Goal: Task Accomplishment & Management: Complete application form

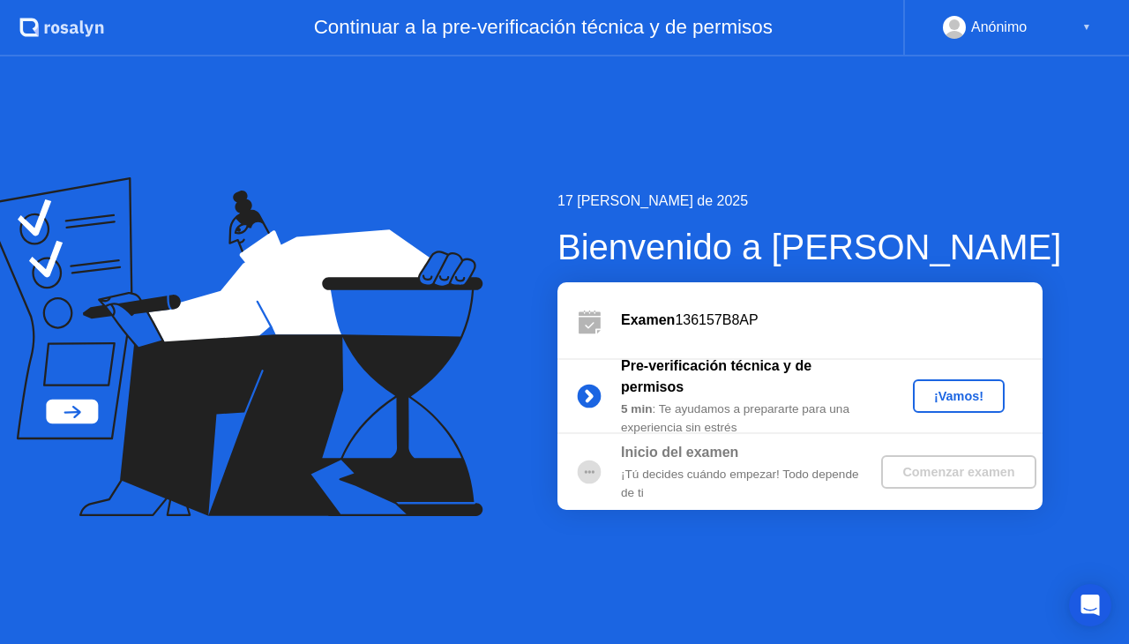
click at [952, 400] on div "¡Vamos!" at bounding box center [959, 396] width 78 height 14
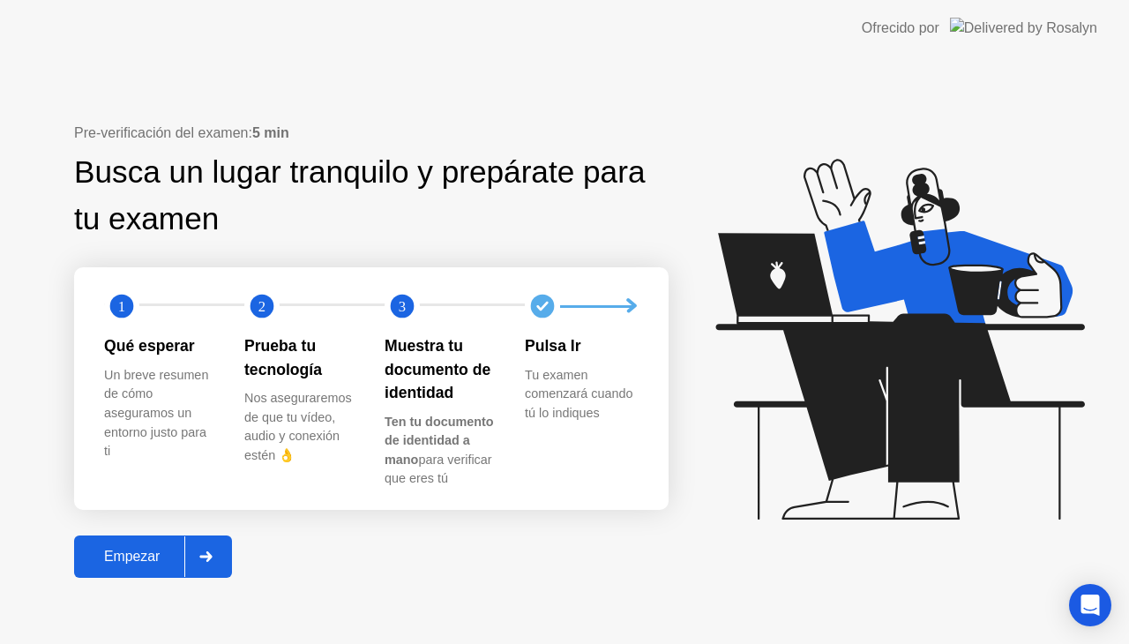
click at [120, 564] on div "Empezar" at bounding box center [131, 557] width 105 height 16
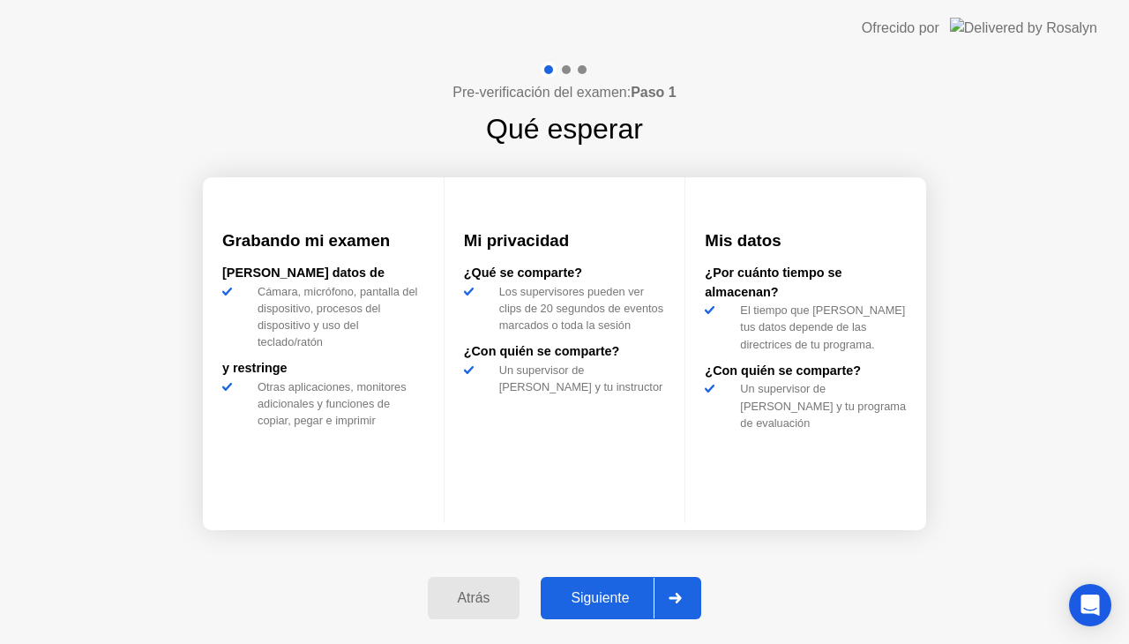
click at [582, 594] on div "Siguiente" at bounding box center [600, 598] width 108 height 16
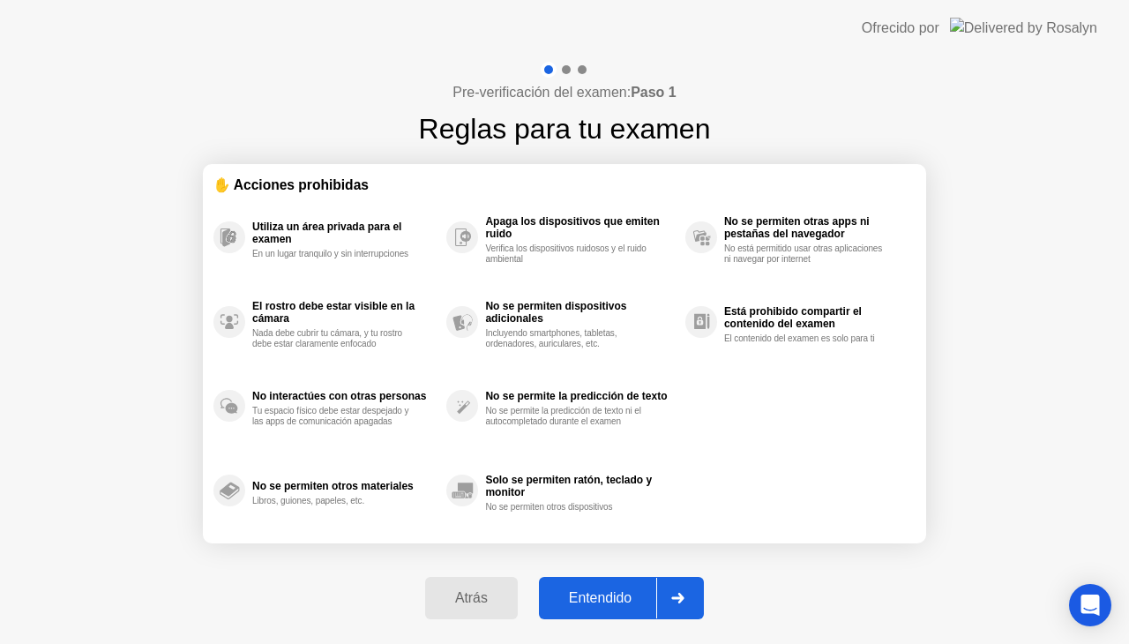
click at [603, 586] on button "Entendido" at bounding box center [621, 598] width 165 height 42
select select "**********"
select select "*******"
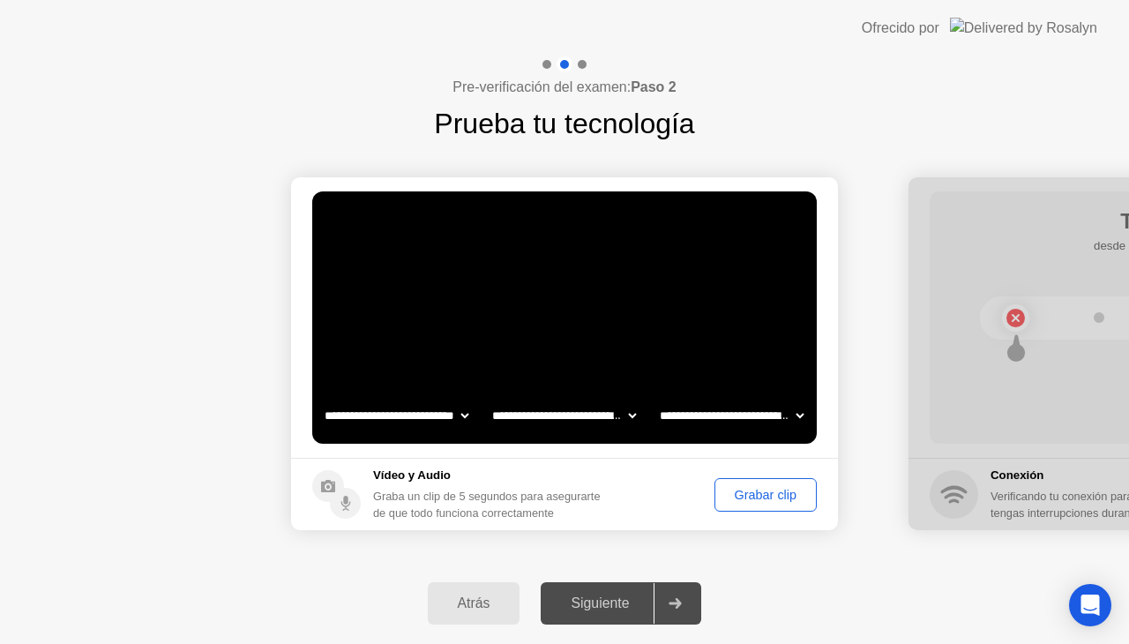
click at [732, 488] on div "Grabar clip" at bounding box center [765, 495] width 90 height 14
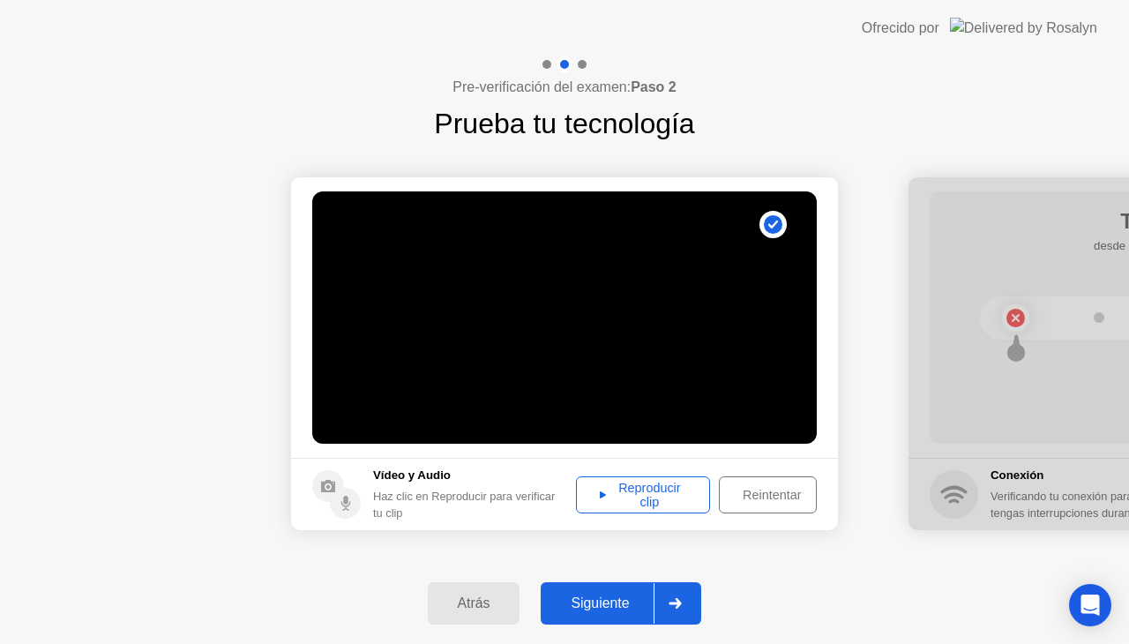
click at [593, 598] on div "Siguiente" at bounding box center [600, 603] width 108 height 16
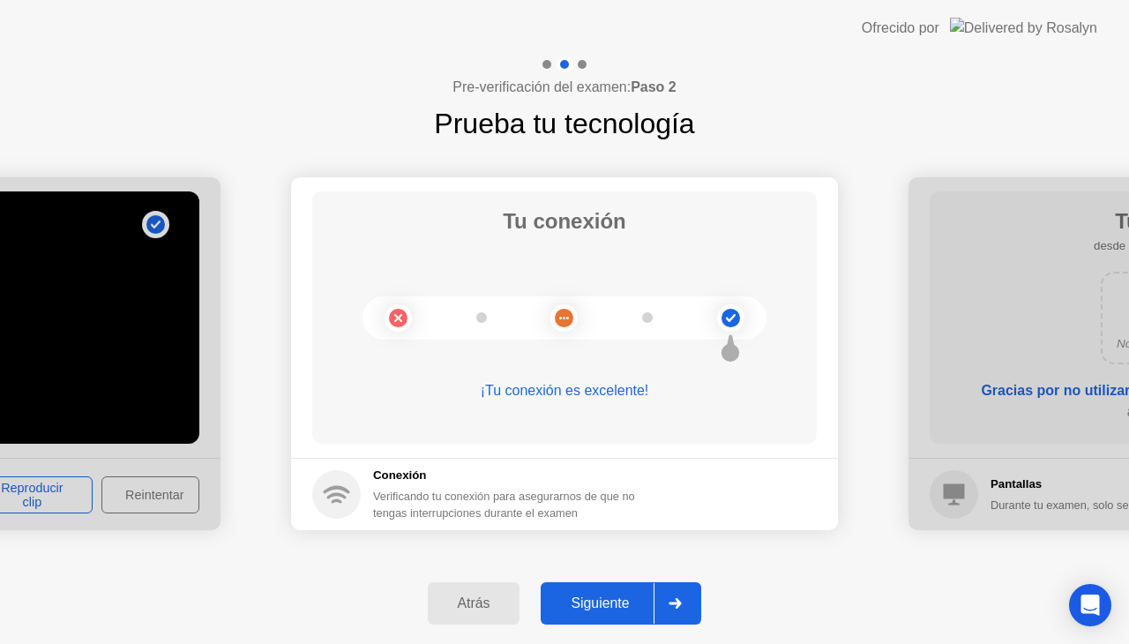
click at [601, 605] on div "Siguiente" at bounding box center [600, 603] width 108 height 16
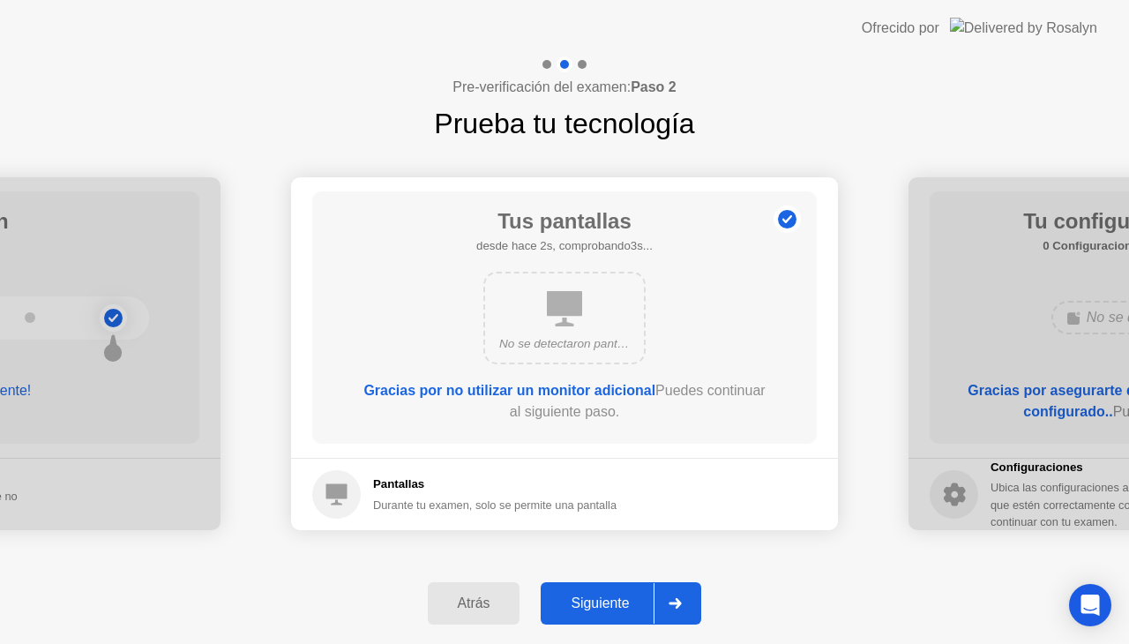
click at [601, 605] on div "Siguiente" at bounding box center [600, 603] width 108 height 16
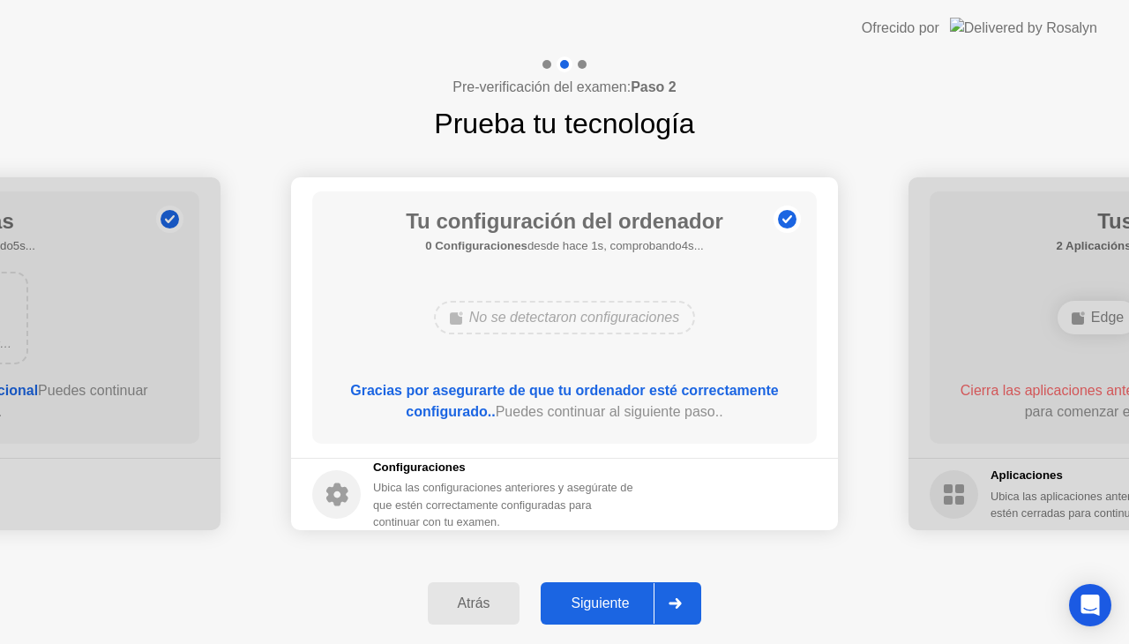
click at [601, 605] on div "Siguiente" at bounding box center [600, 603] width 108 height 16
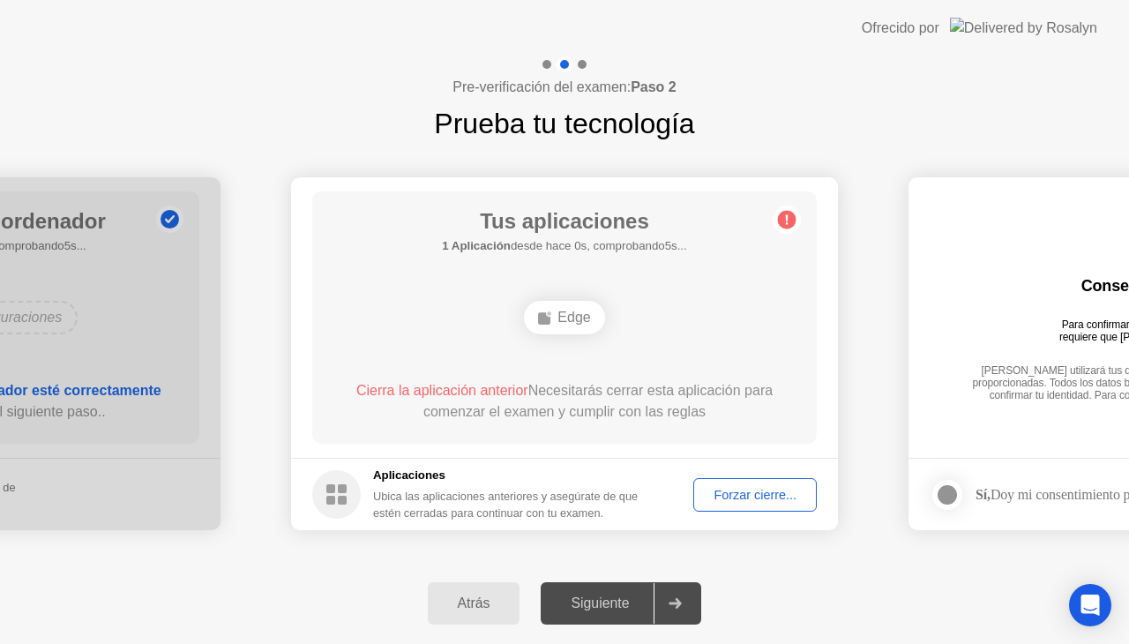
click at [606, 557] on div "**********" at bounding box center [564, 354] width 1129 height 418
click at [903, 596] on div "Atrás Siguiente" at bounding box center [564, 603] width 1129 height 81
click at [788, 600] on div "Atrás Siguiente" at bounding box center [564, 603] width 1129 height 81
click at [774, 495] on div "Forzar cierre..." at bounding box center [754, 495] width 111 height 14
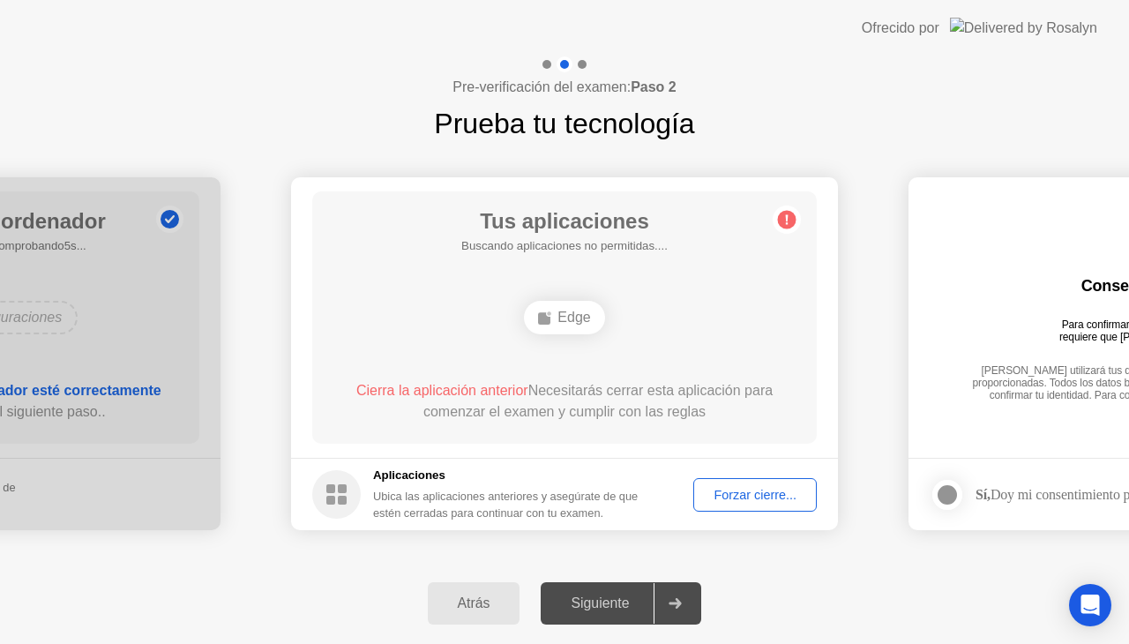
click at [605, 330] on div "Edge" at bounding box center [564, 318] width 404 height 48
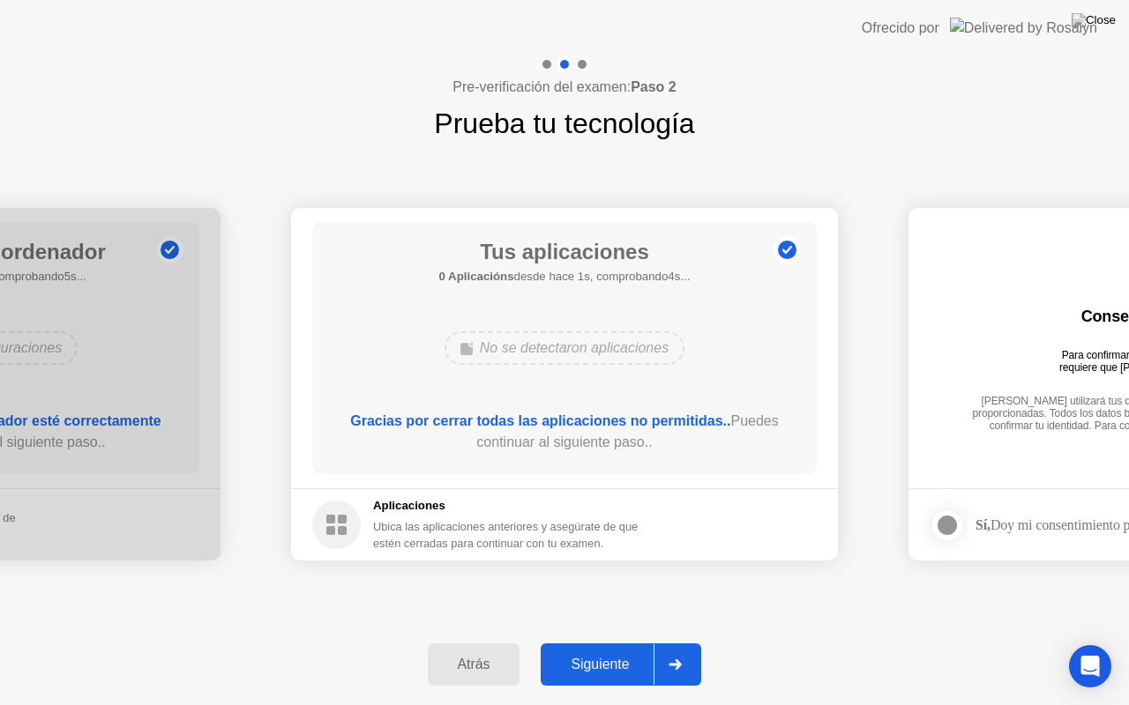
click at [623, 643] on div "Siguiente" at bounding box center [600, 665] width 108 height 16
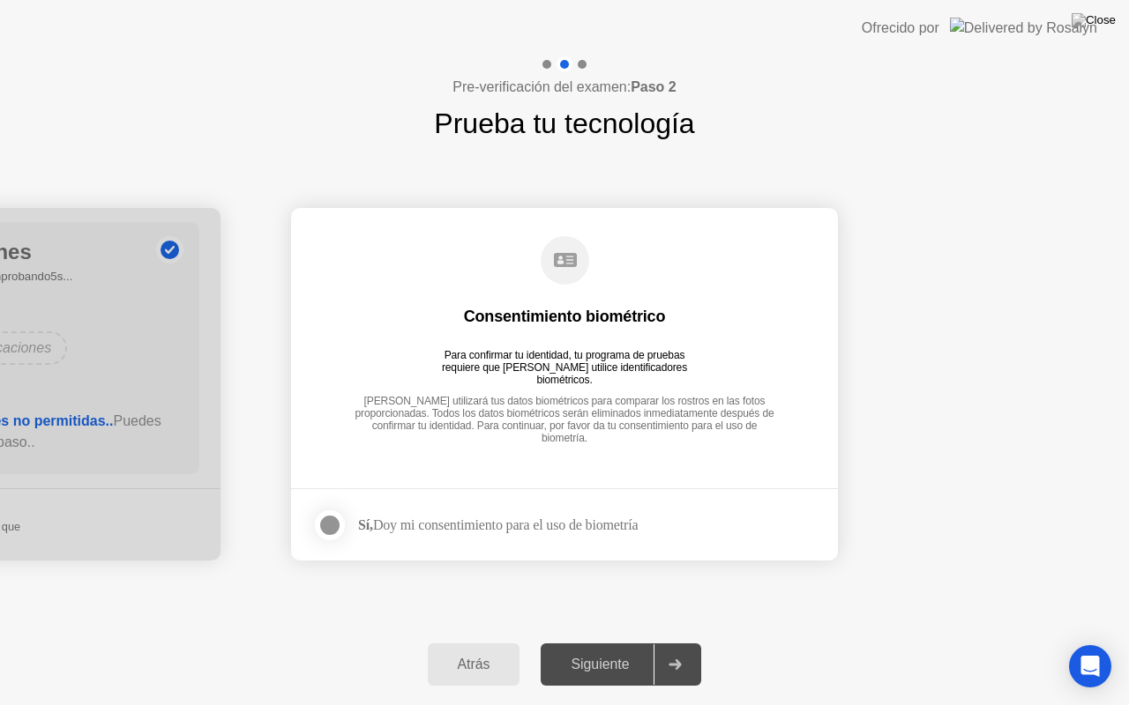
click at [334, 523] on div at bounding box center [329, 525] width 21 height 21
click at [591, 643] on div "Siguiente" at bounding box center [600, 665] width 108 height 16
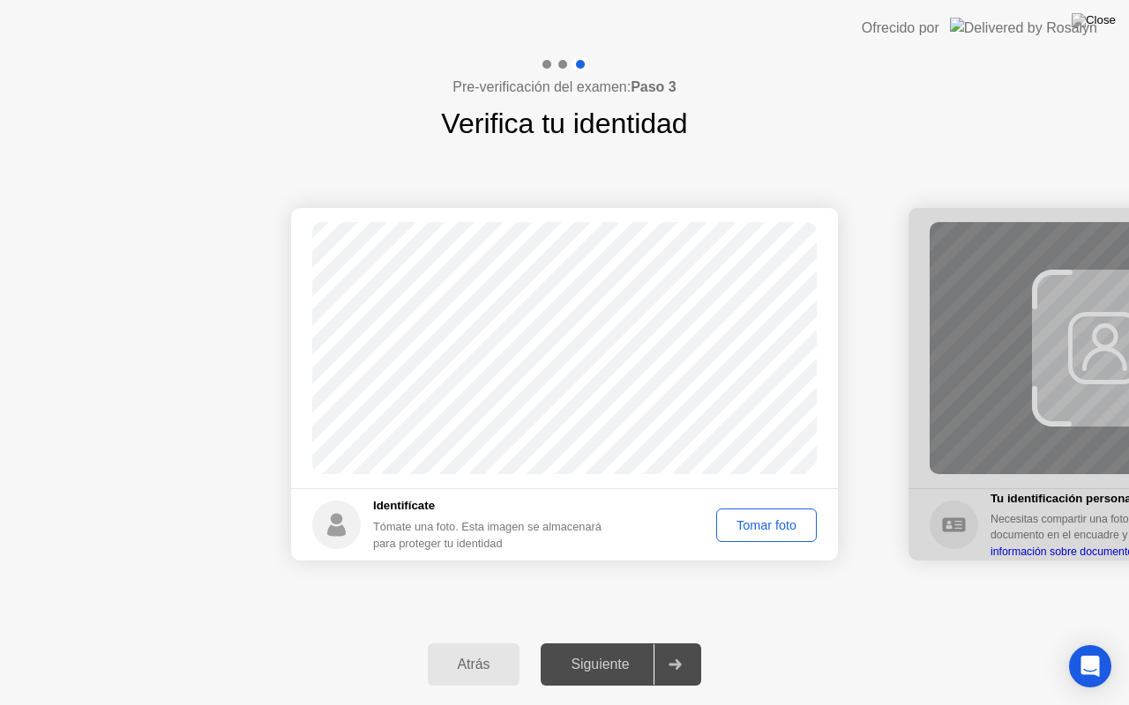
click at [757, 529] on div "Tomar foto" at bounding box center [766, 526] width 88 height 14
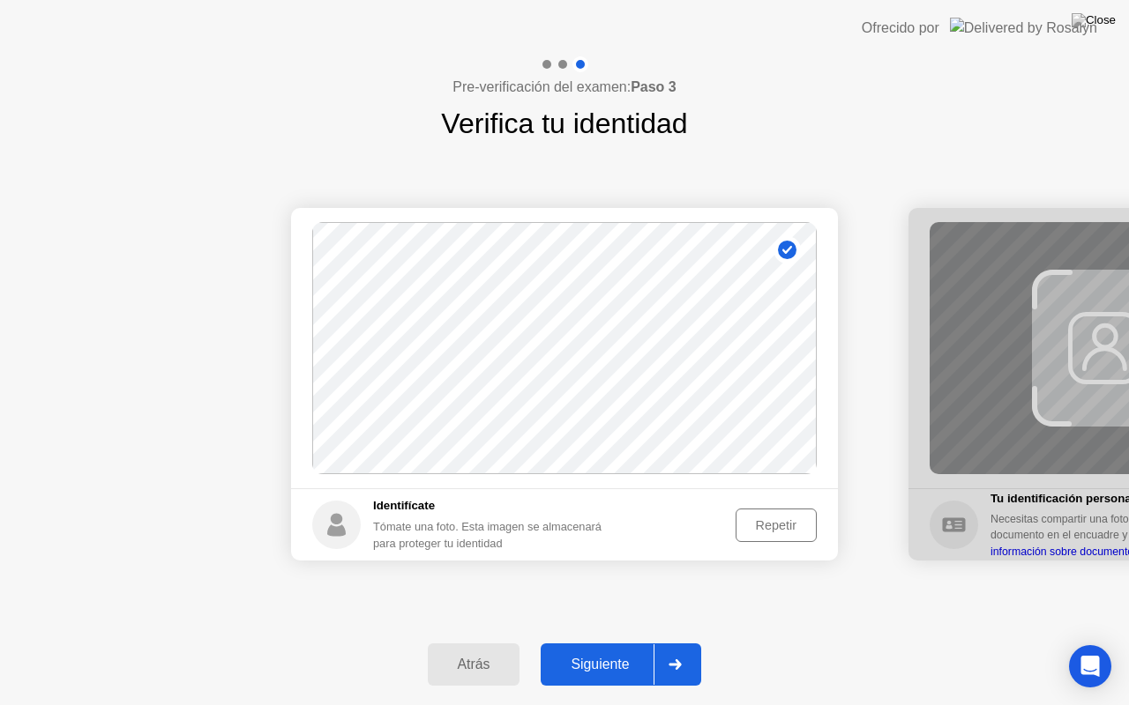
click at [624, 643] on div "Siguiente" at bounding box center [600, 665] width 108 height 16
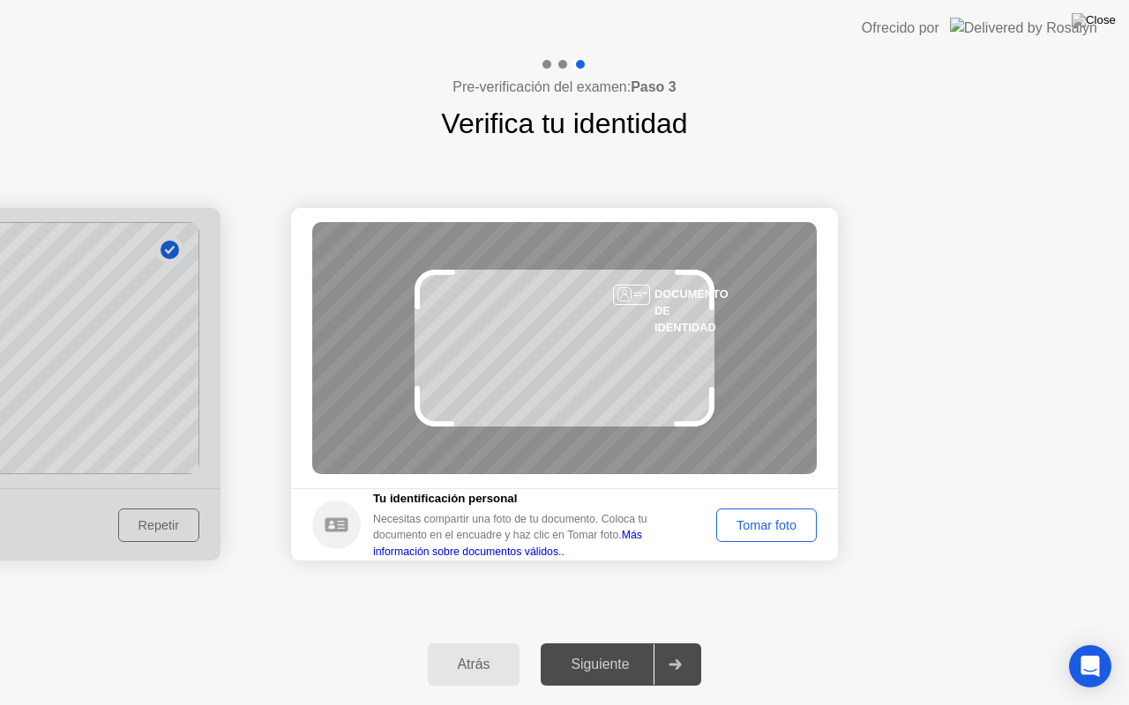
click at [758, 530] on div "Tomar foto" at bounding box center [766, 526] width 88 height 14
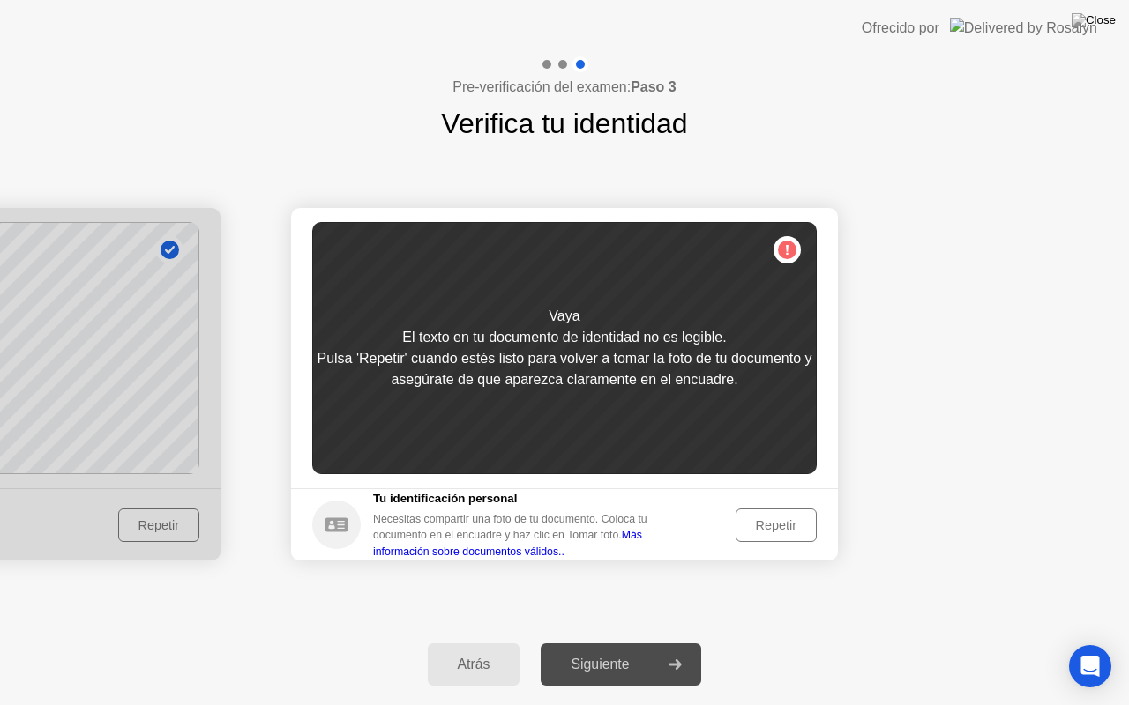
click at [758, 530] on div "Repetir" at bounding box center [776, 526] width 69 height 14
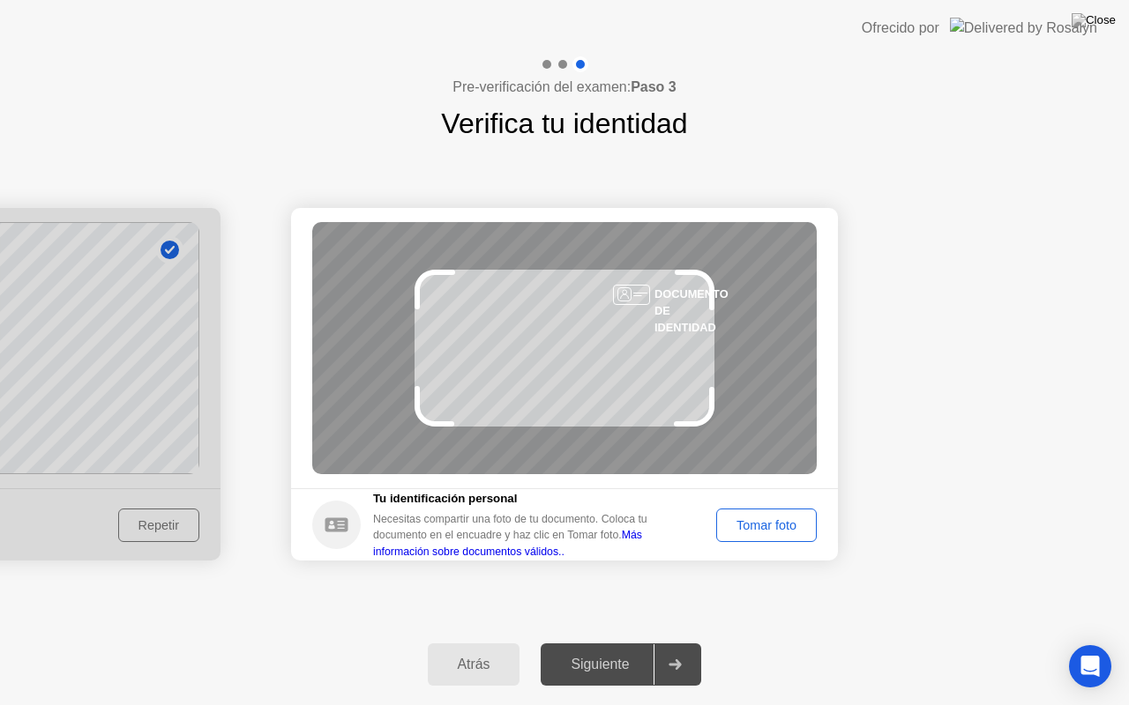
click at [758, 530] on div "Tomar foto" at bounding box center [766, 526] width 88 height 14
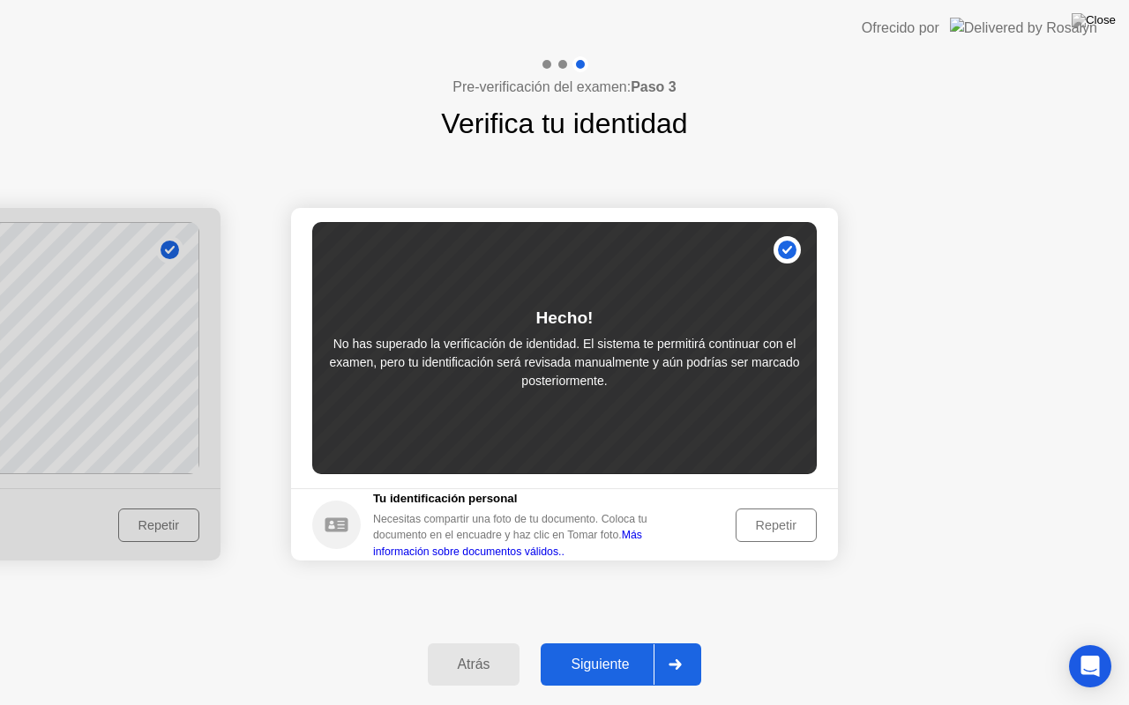
click at [758, 530] on div "Repetir" at bounding box center [776, 526] width 69 height 14
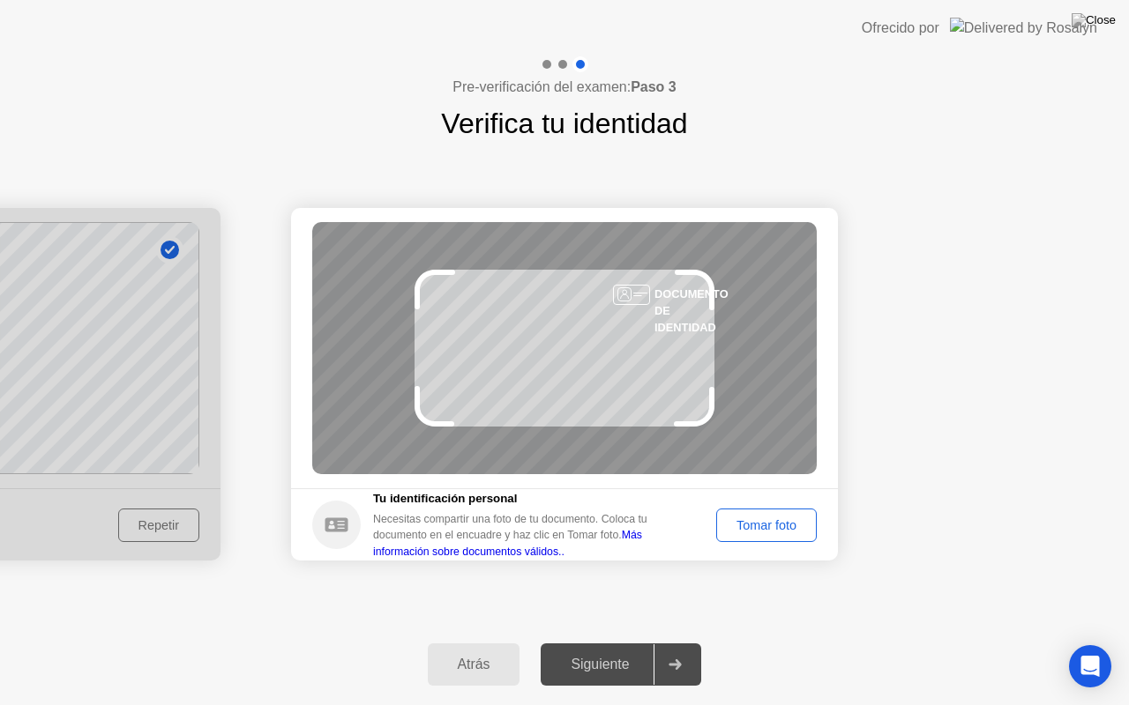
click at [758, 530] on div "Tomar foto" at bounding box center [766, 526] width 88 height 14
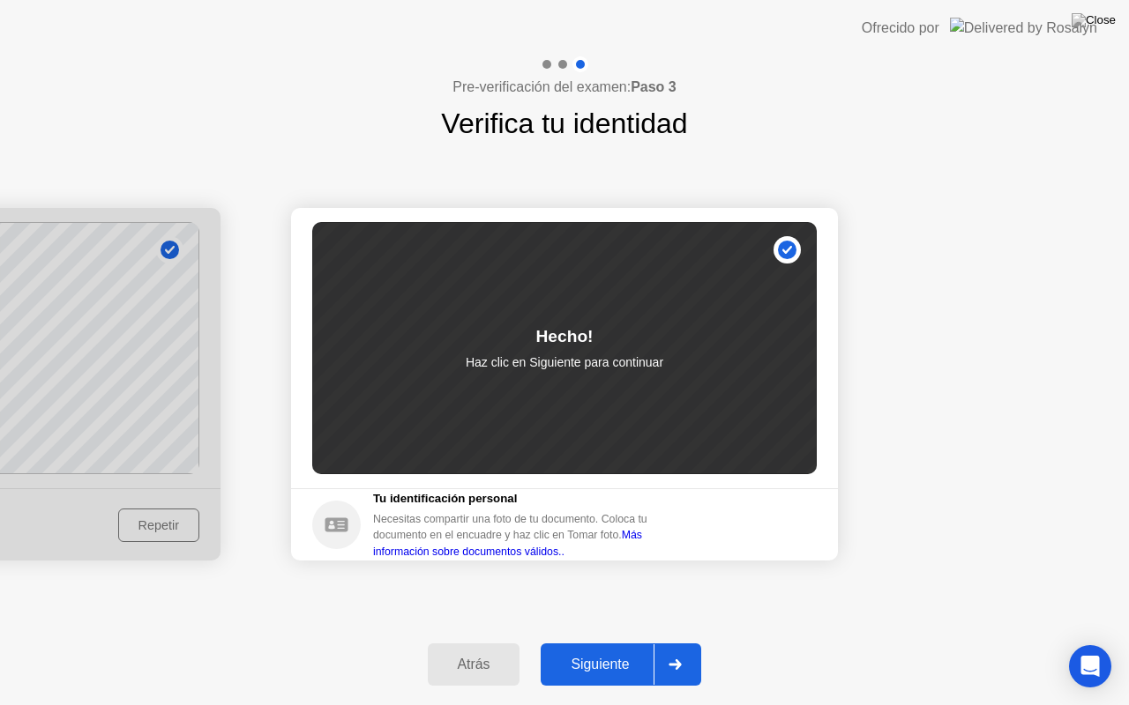
click at [566, 643] on button "Siguiente" at bounding box center [621, 665] width 161 height 42
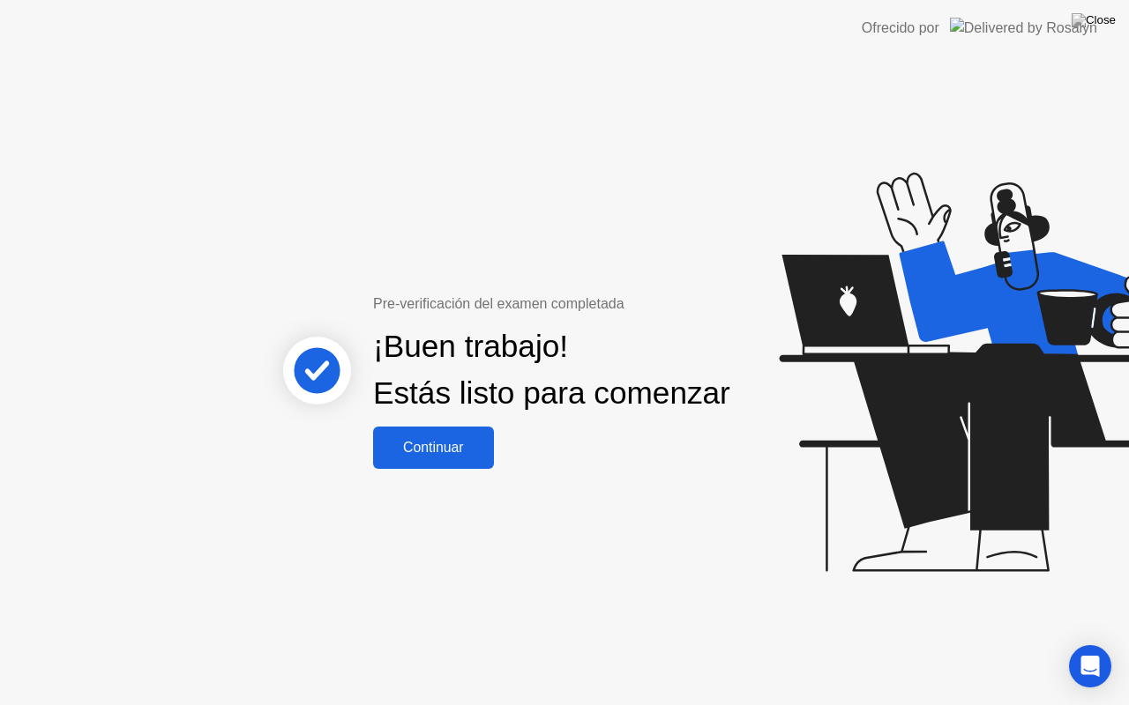
click at [404, 456] on div "Continuar" at bounding box center [433, 448] width 110 height 16
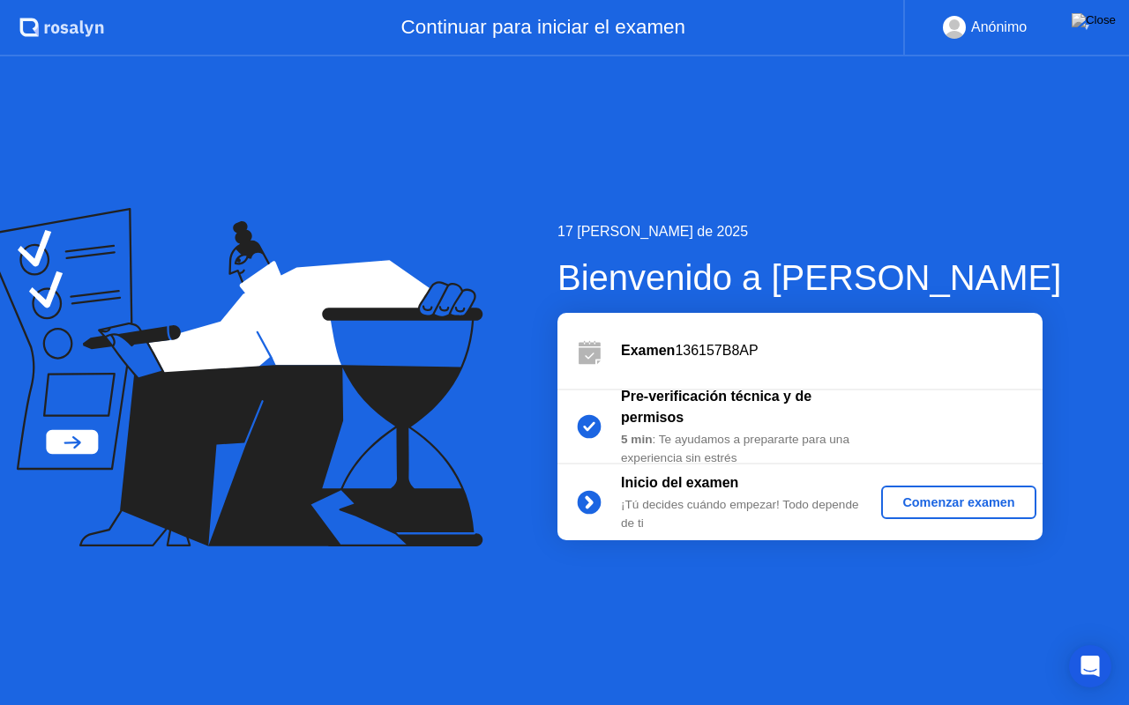
click at [943, 497] on div "Comenzar examen" at bounding box center [958, 503] width 140 height 14
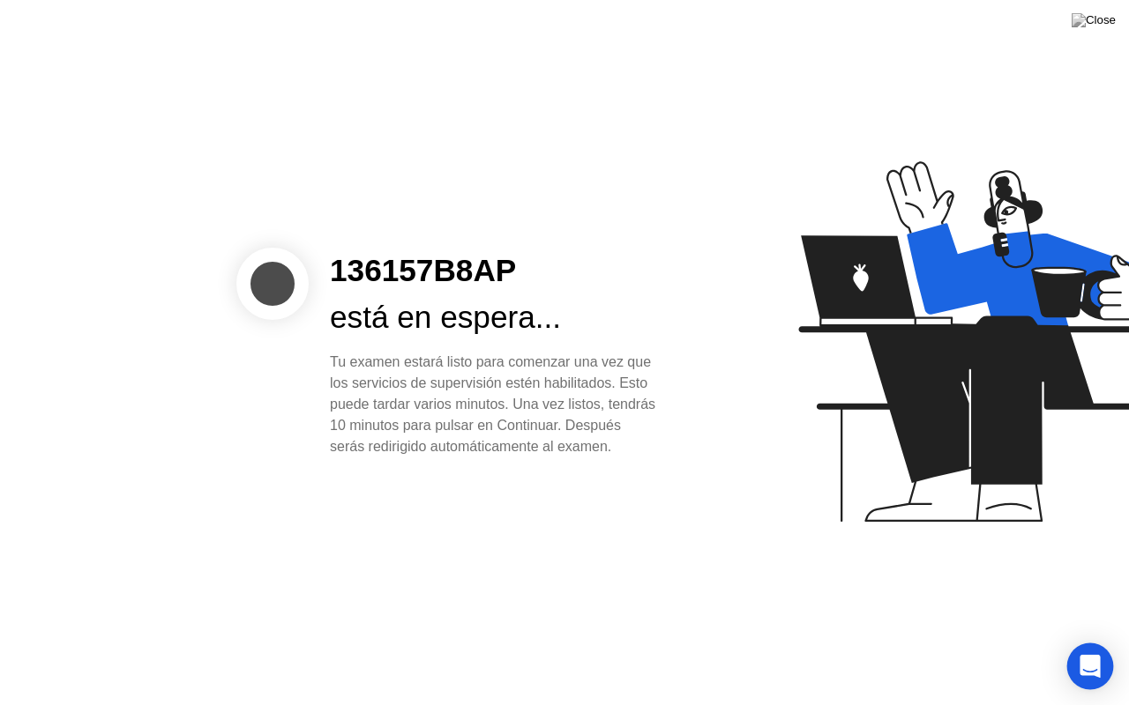
click at [1086, 643] on div "Open Intercom Messenger" at bounding box center [1090, 667] width 47 height 47
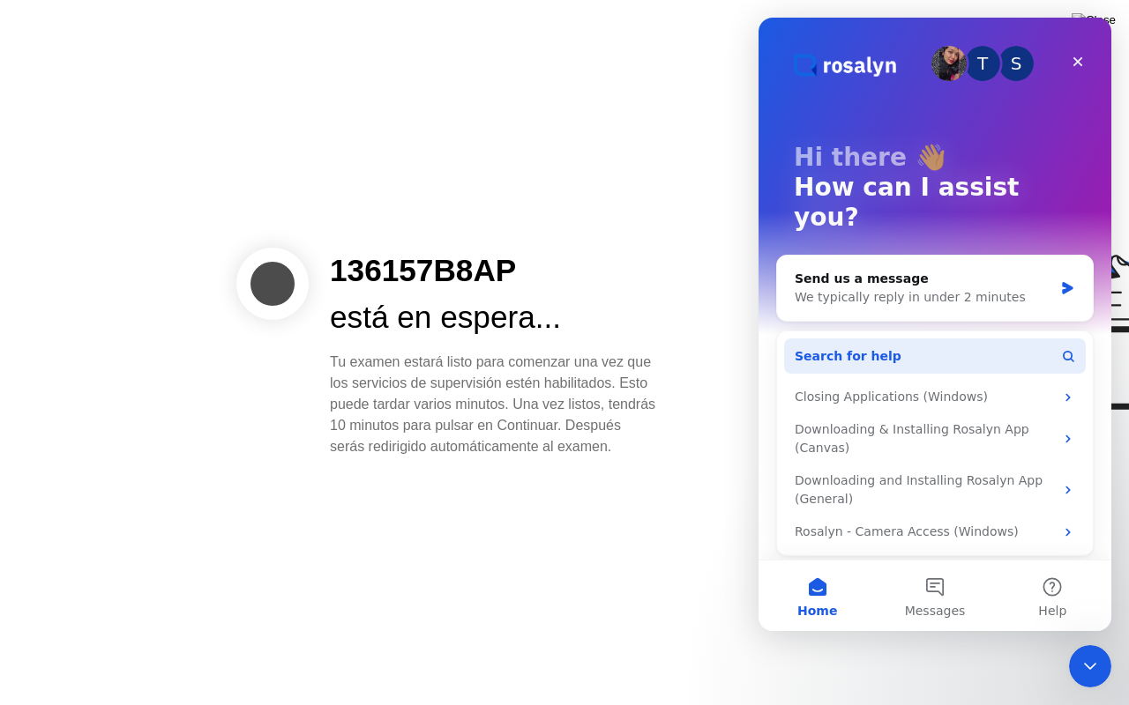
click at [883, 339] on button "Search for help" at bounding box center [935, 356] width 302 height 35
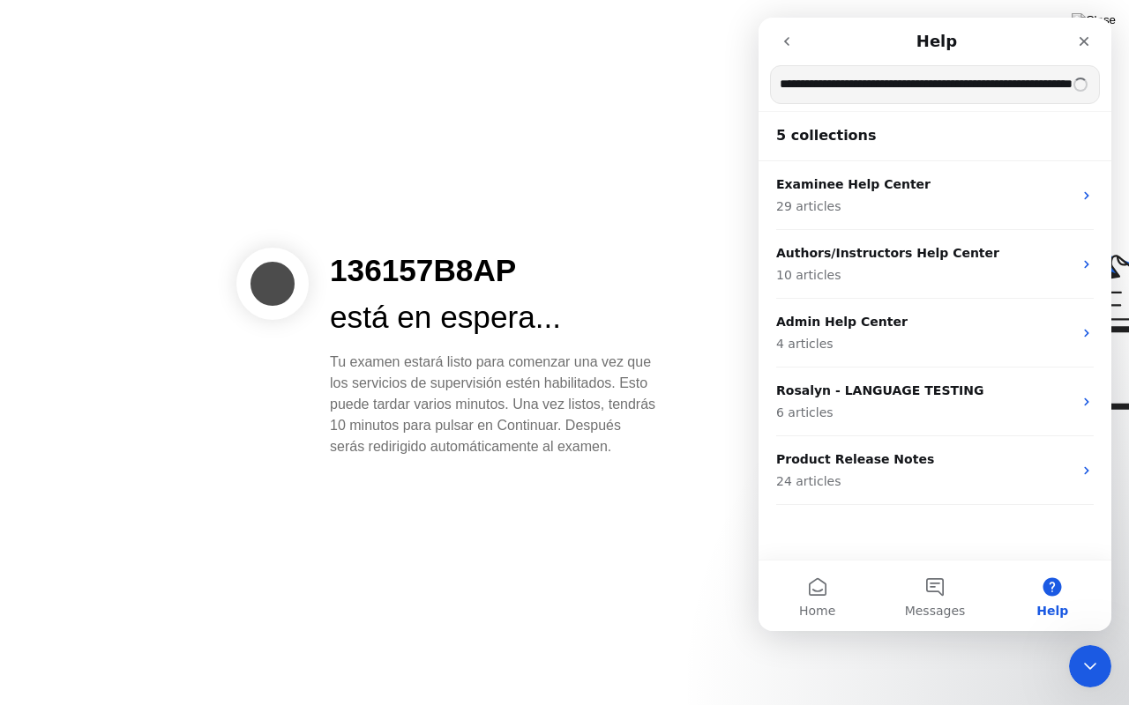
scroll to position [0, 67]
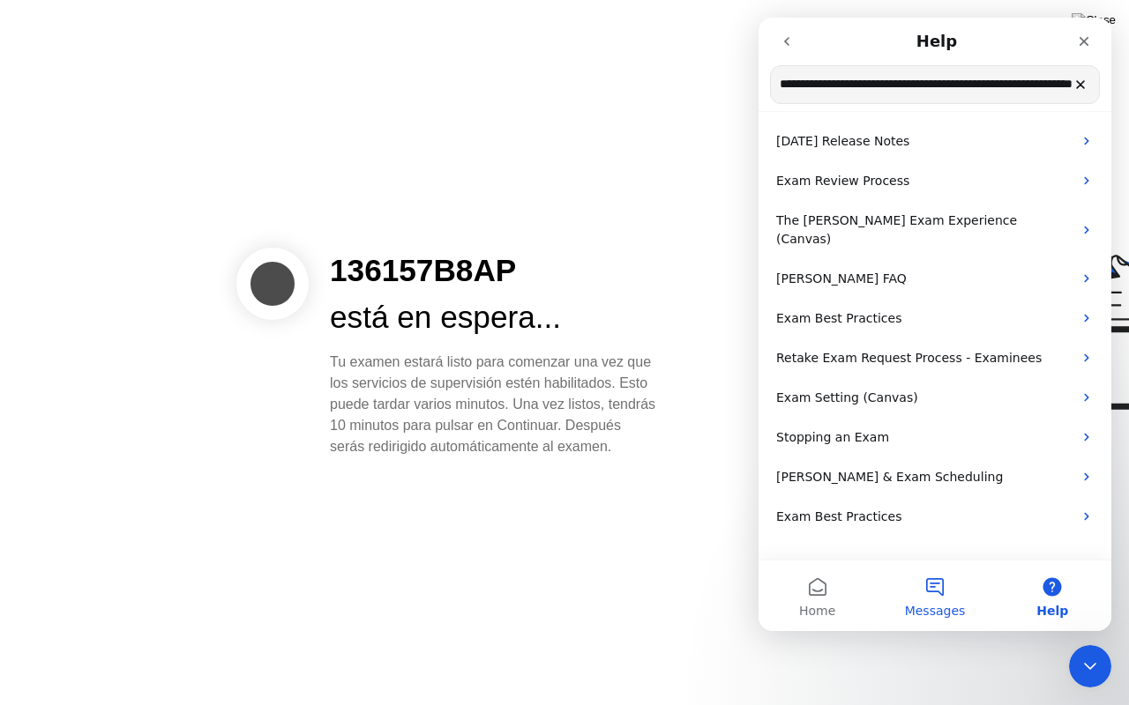
type input "**********"
click at [947, 596] on button "Messages" at bounding box center [934, 596] width 117 height 71
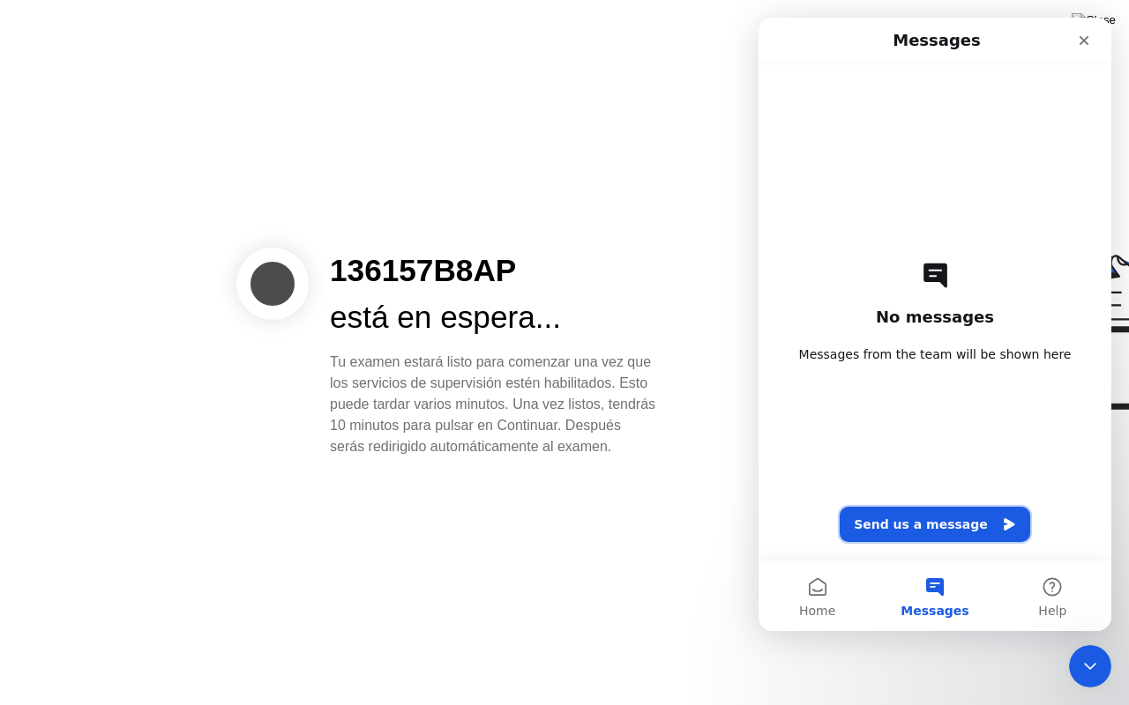
click at [928, 518] on button "Send us a message" at bounding box center [935, 524] width 190 height 35
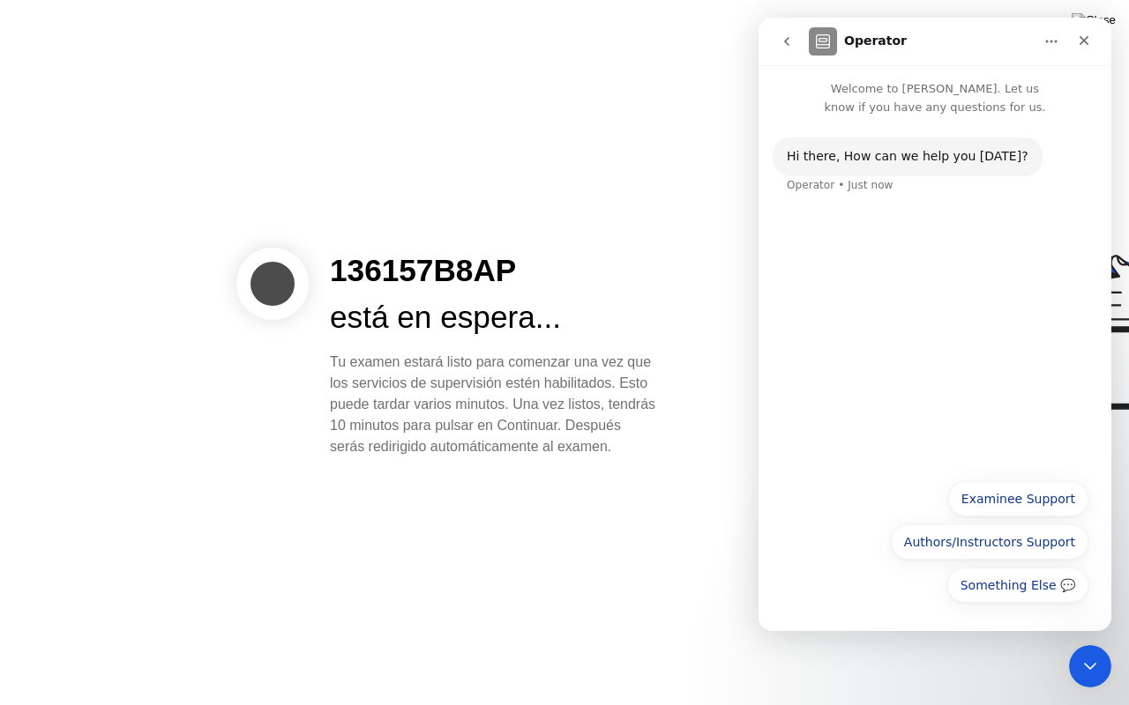
click at [922, 344] on div "Hi ​there, How can we help you [DATE]? Operator • Just now" at bounding box center [934, 293] width 353 height 354
click at [1006, 496] on button "Examinee Support" at bounding box center [1018, 499] width 140 height 35
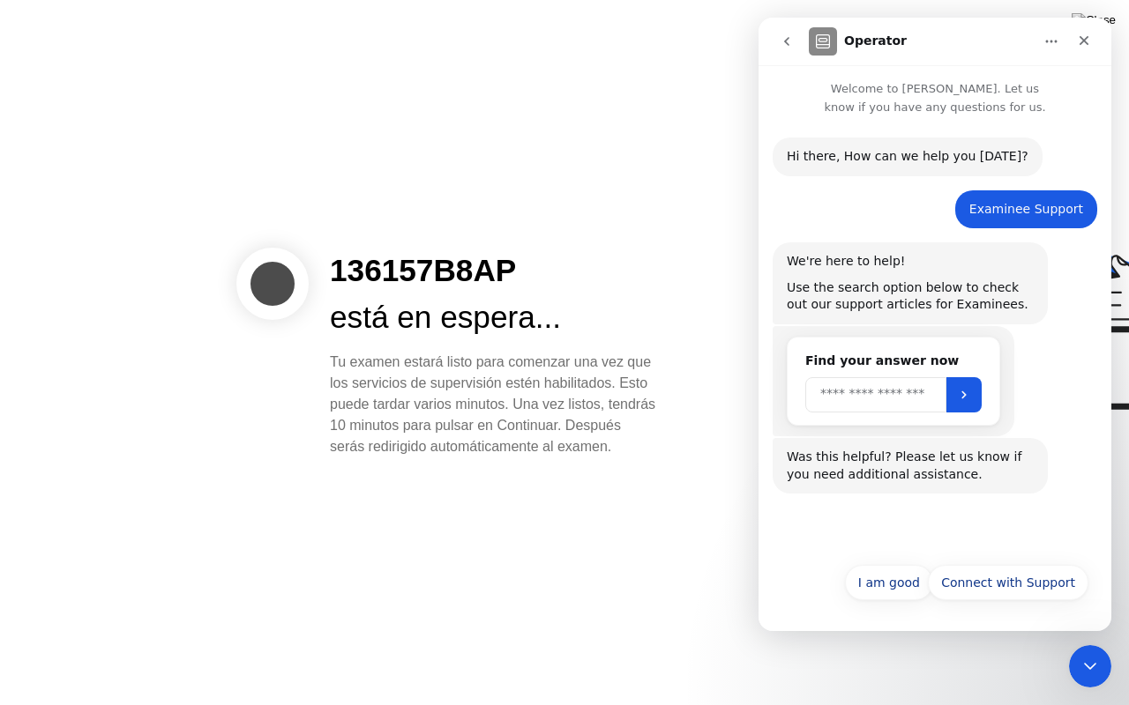
click at [924, 388] on input "Search" at bounding box center [875, 394] width 141 height 35
type input "*"
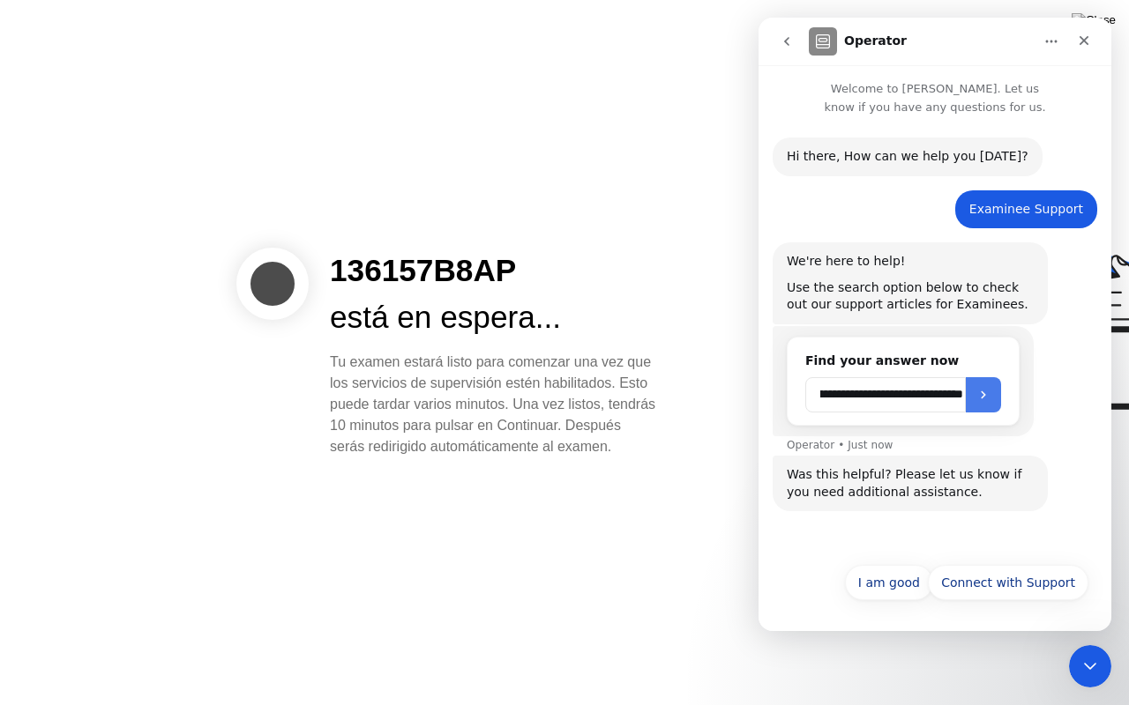
scroll to position [0, 484]
type input "**********"
click at [982, 392] on icon "Submit" at bounding box center [983, 395] width 14 height 14
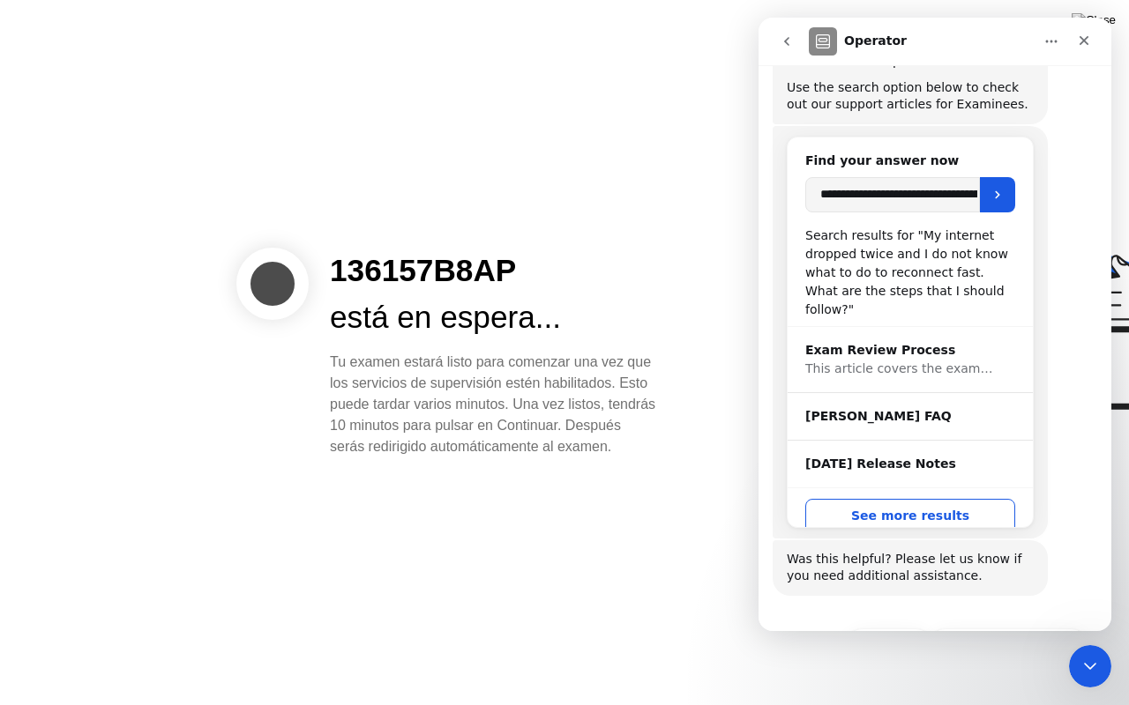
scroll to position [263, 0]
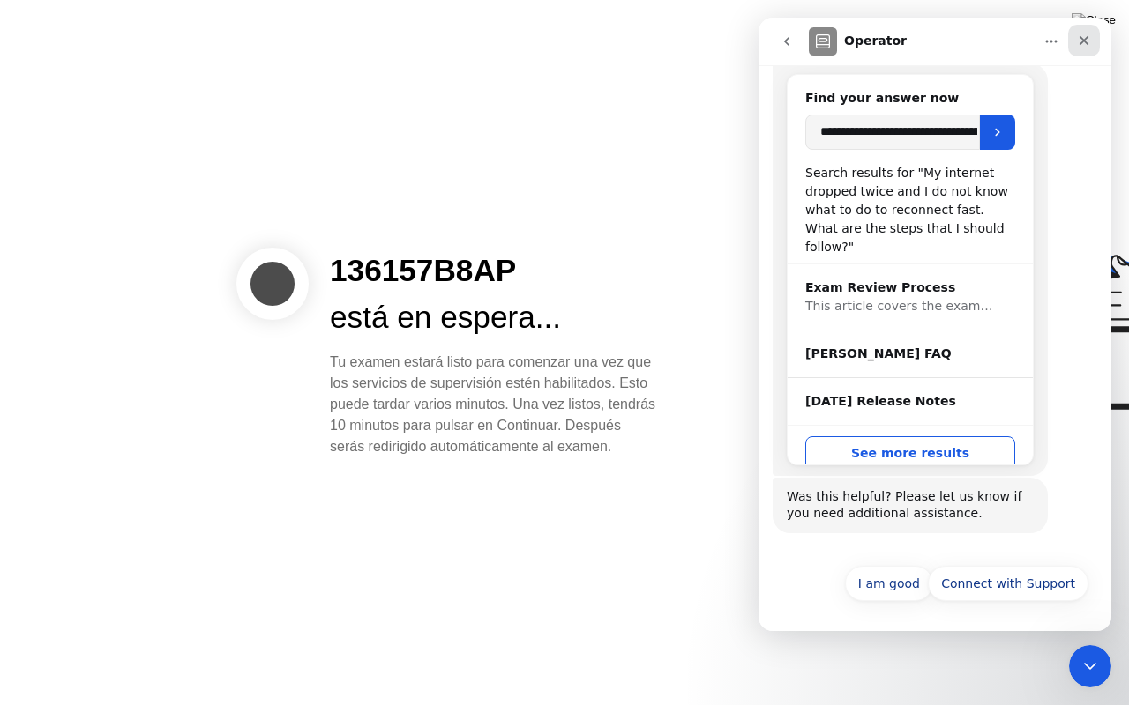
click at [1079, 41] on icon "Close" at bounding box center [1084, 41] width 14 height 14
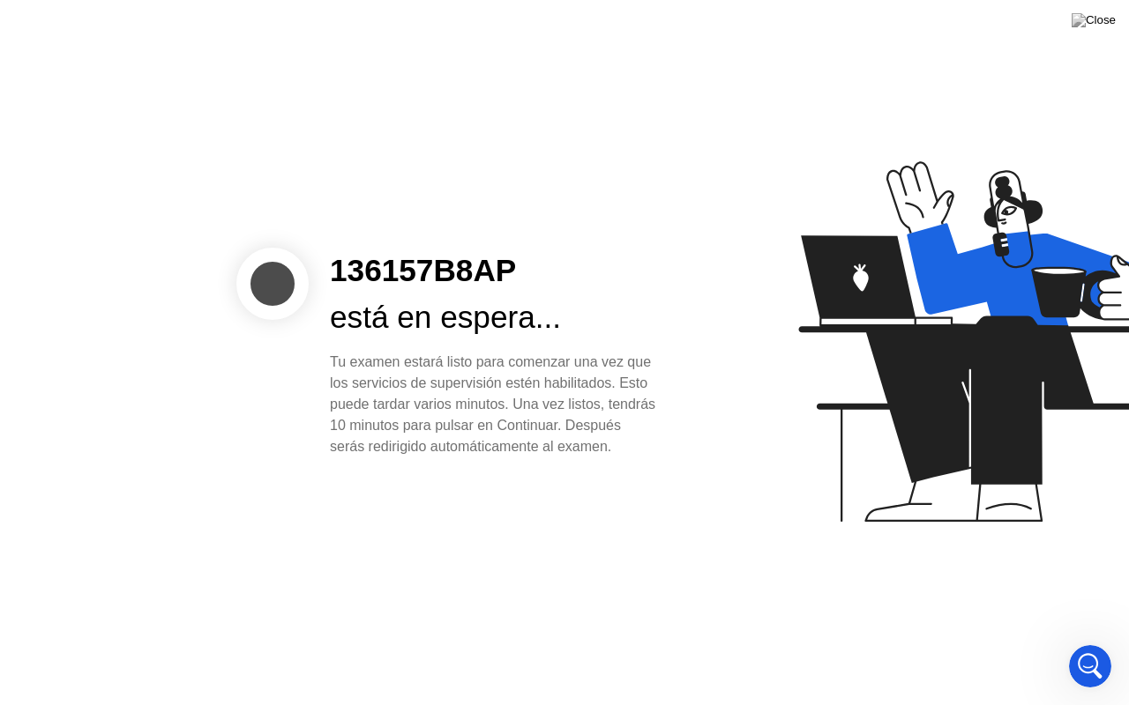
click at [751, 276] on icon at bounding box center [978, 350] width 455 height 452
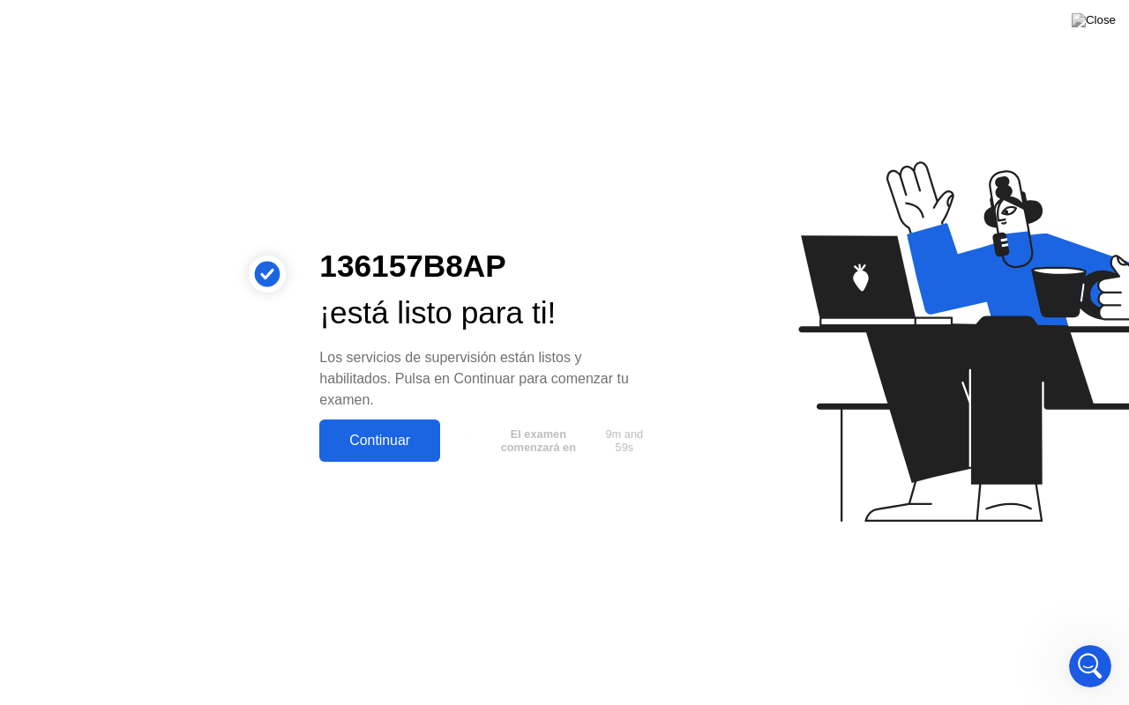
click at [353, 443] on div "Continuar" at bounding box center [380, 441] width 110 height 16
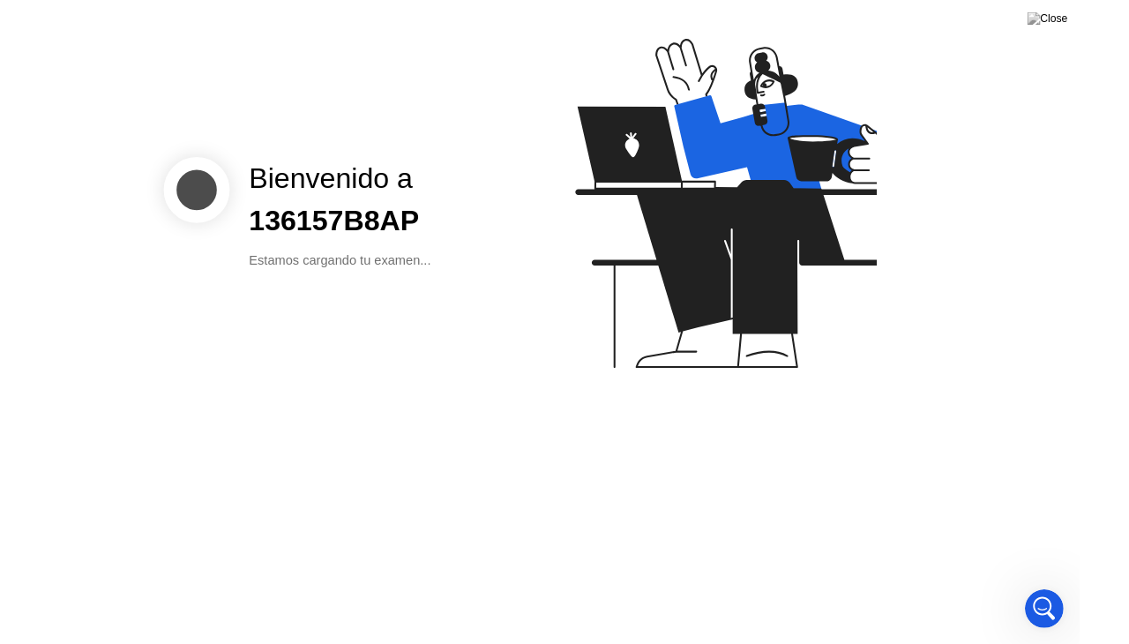
scroll to position [256, 0]
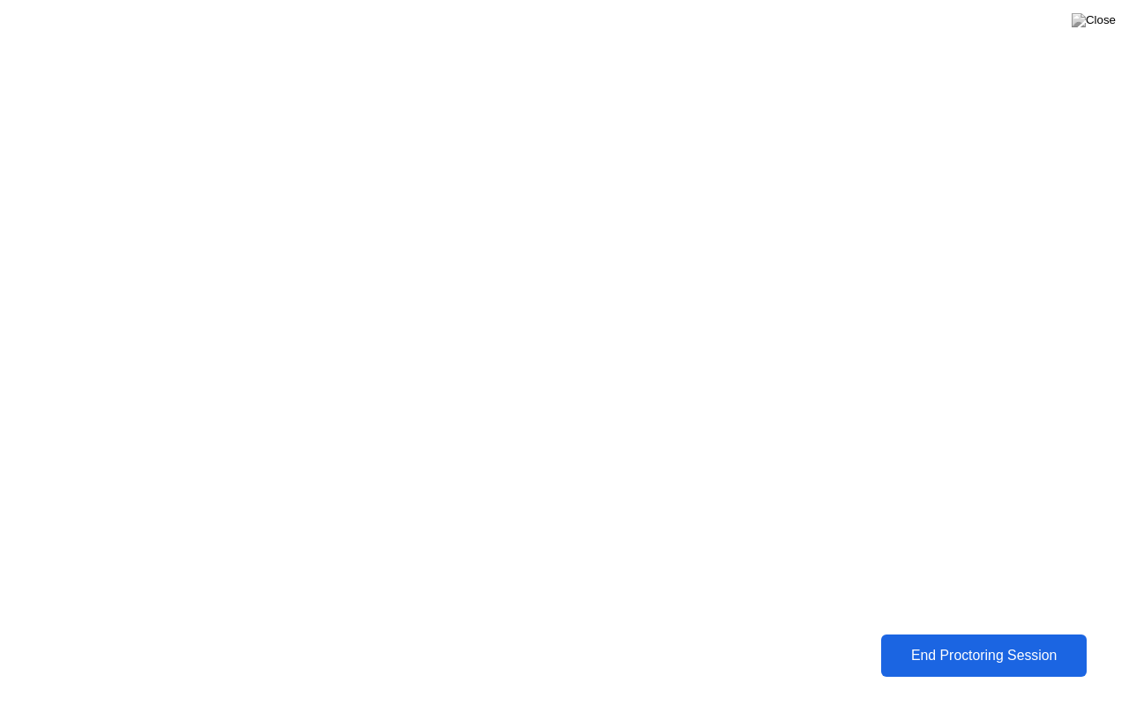
click at [937, 643] on div "End Proctoring Session" at bounding box center [983, 656] width 196 height 16
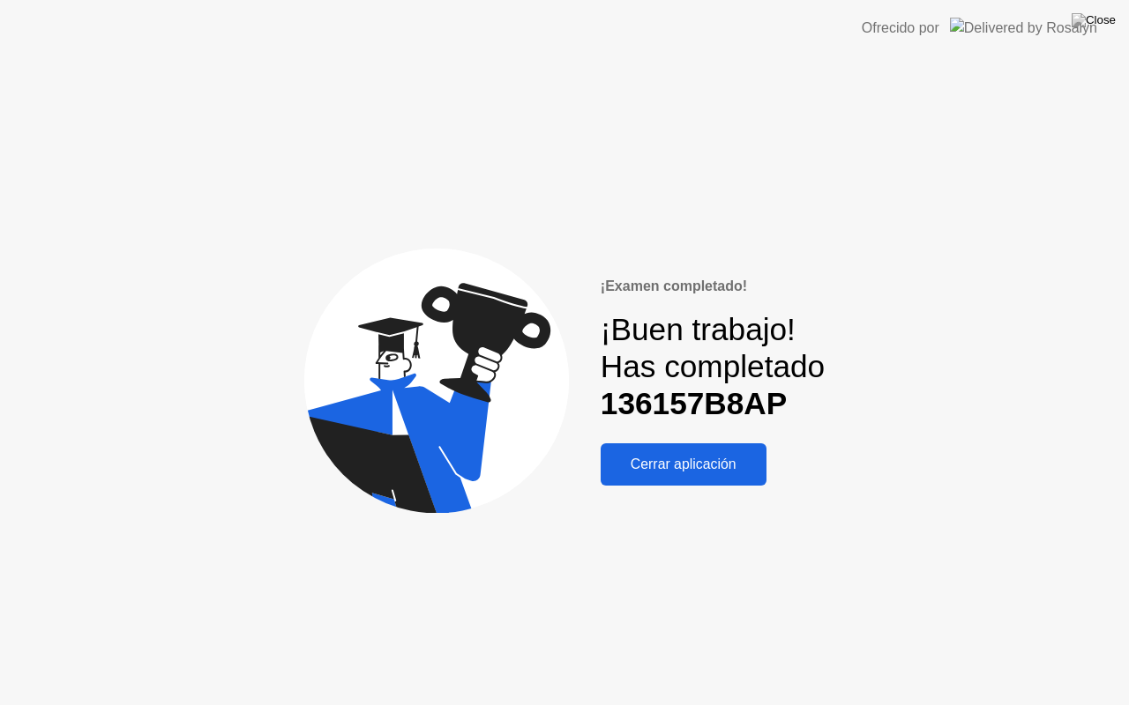
click at [707, 463] on div "Cerrar aplicación" at bounding box center [683, 465] width 155 height 16
